Goal: Communication & Community: Answer question/provide support

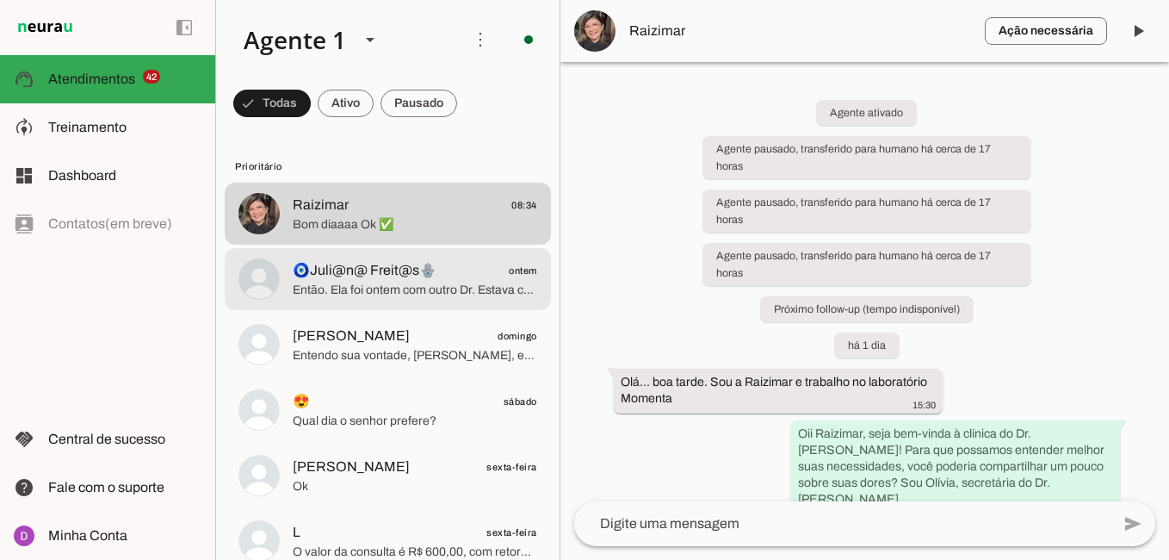
click at [417, 295] on span "Então. Ela foi ontem com outro Dr. Estava com muita dor e não quisemos esperar 🥺" at bounding box center [415, 290] width 245 height 17
